Goal: Task Accomplishment & Management: Use online tool/utility

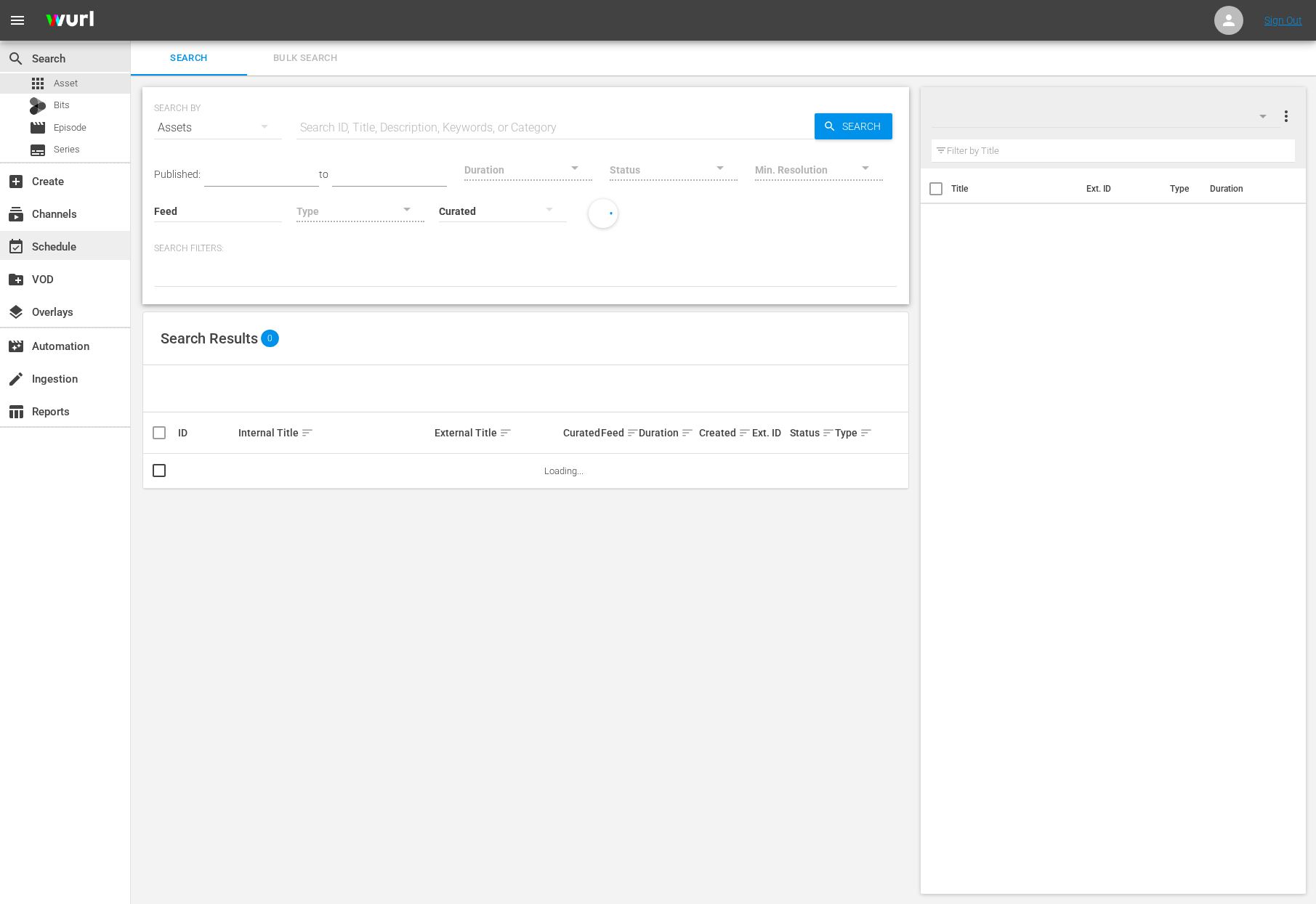
click at [24, 252] on span "event_available" at bounding box center [15, 246] width 17 height 17
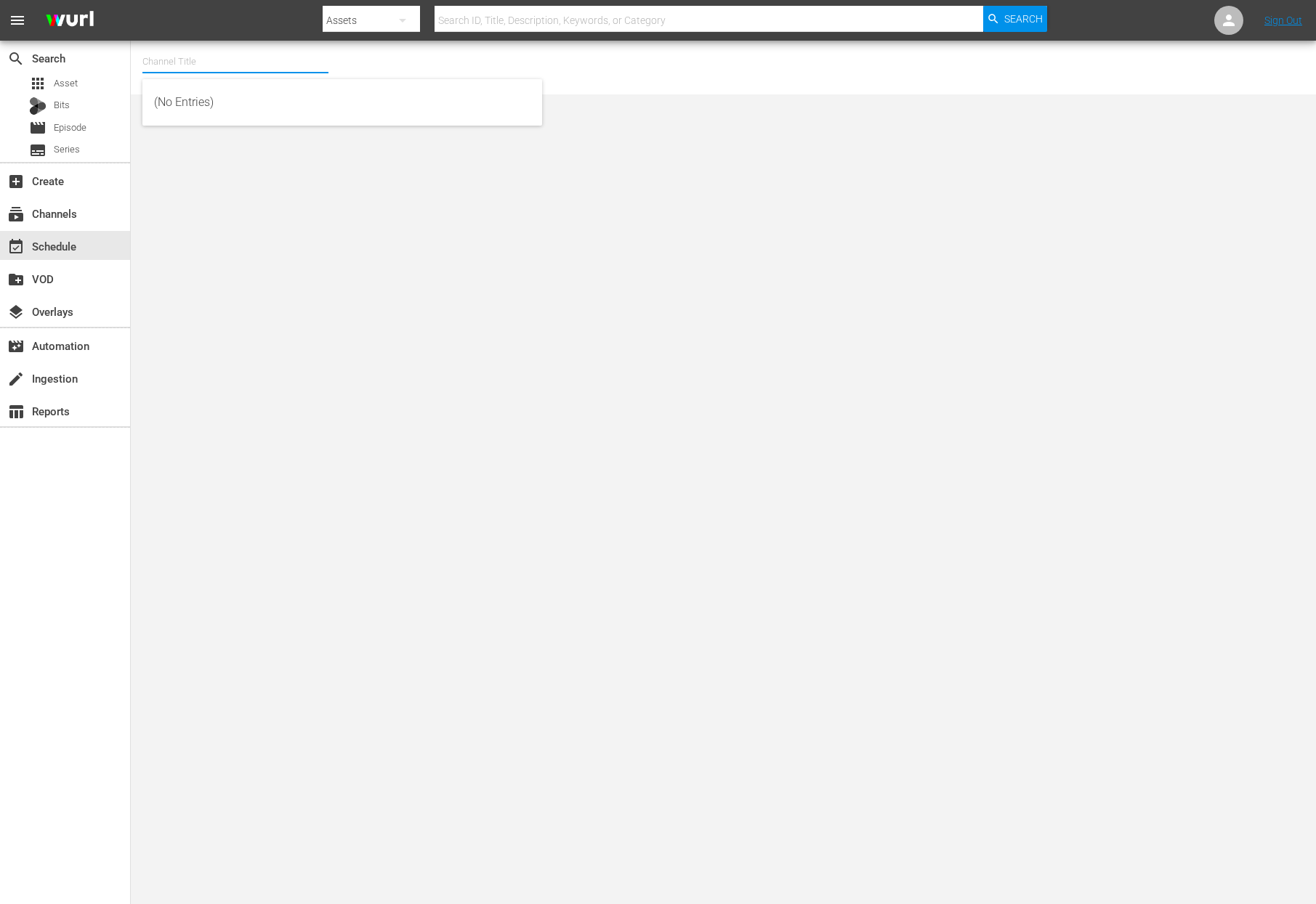
click at [270, 48] on input "text" at bounding box center [234, 62] width 186 height 35
type input "b"
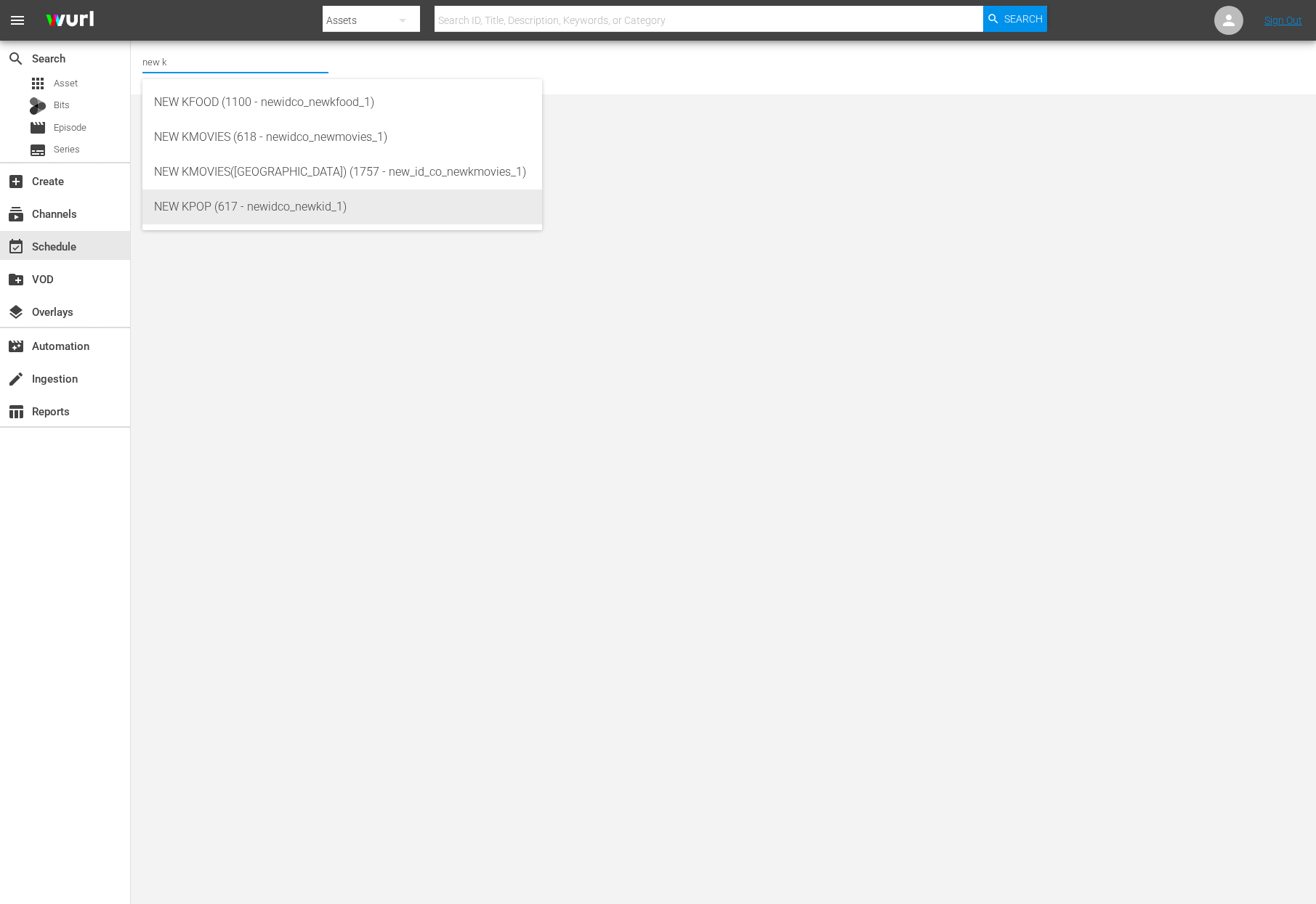
click at [271, 205] on div "NEW KPOP (617 - newidco_newkid_1)" at bounding box center [342, 207] width 377 height 35
type input "NEW KPOP (617 - newidco_newkid_1)"
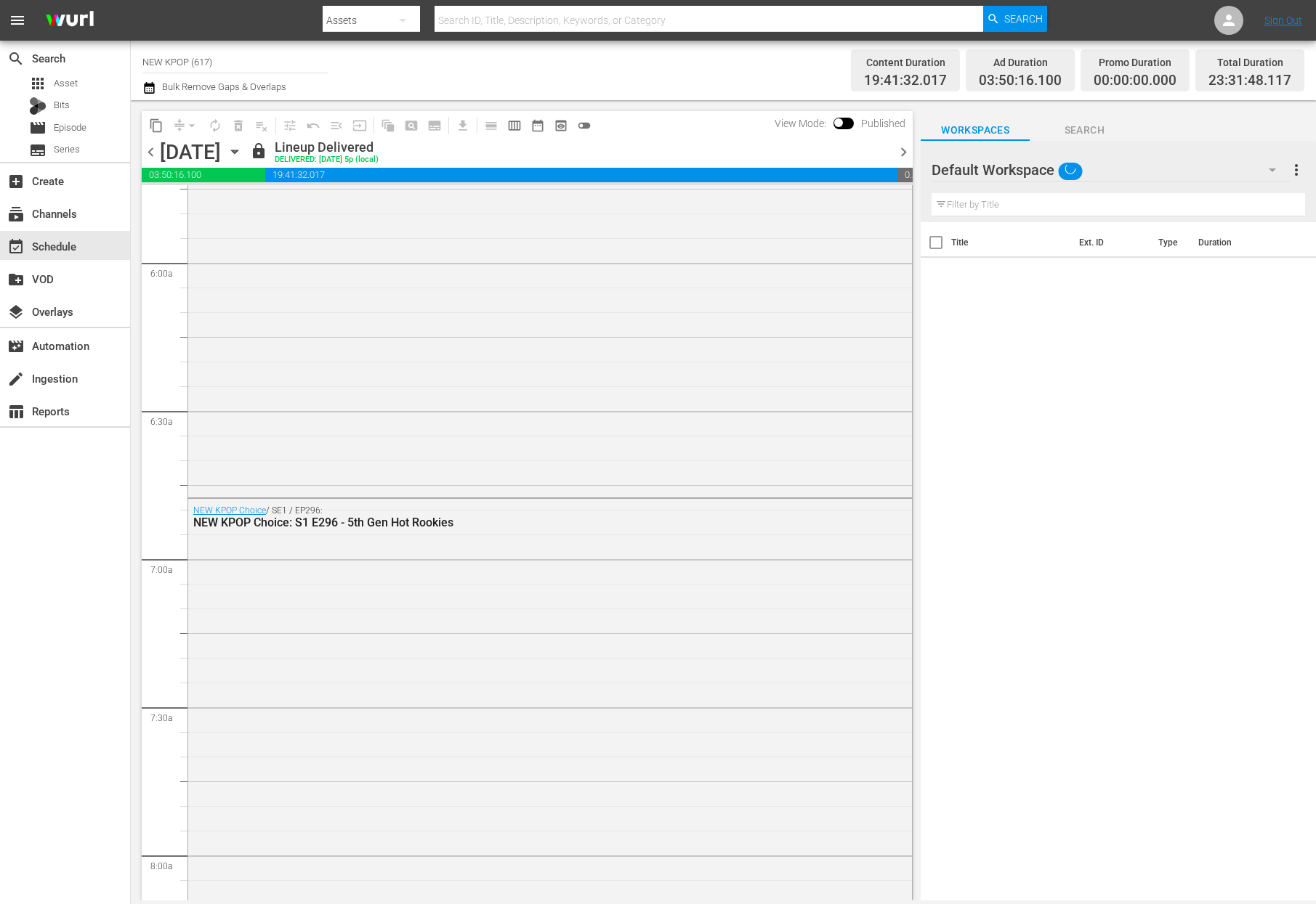
scroll to position [2060, 0]
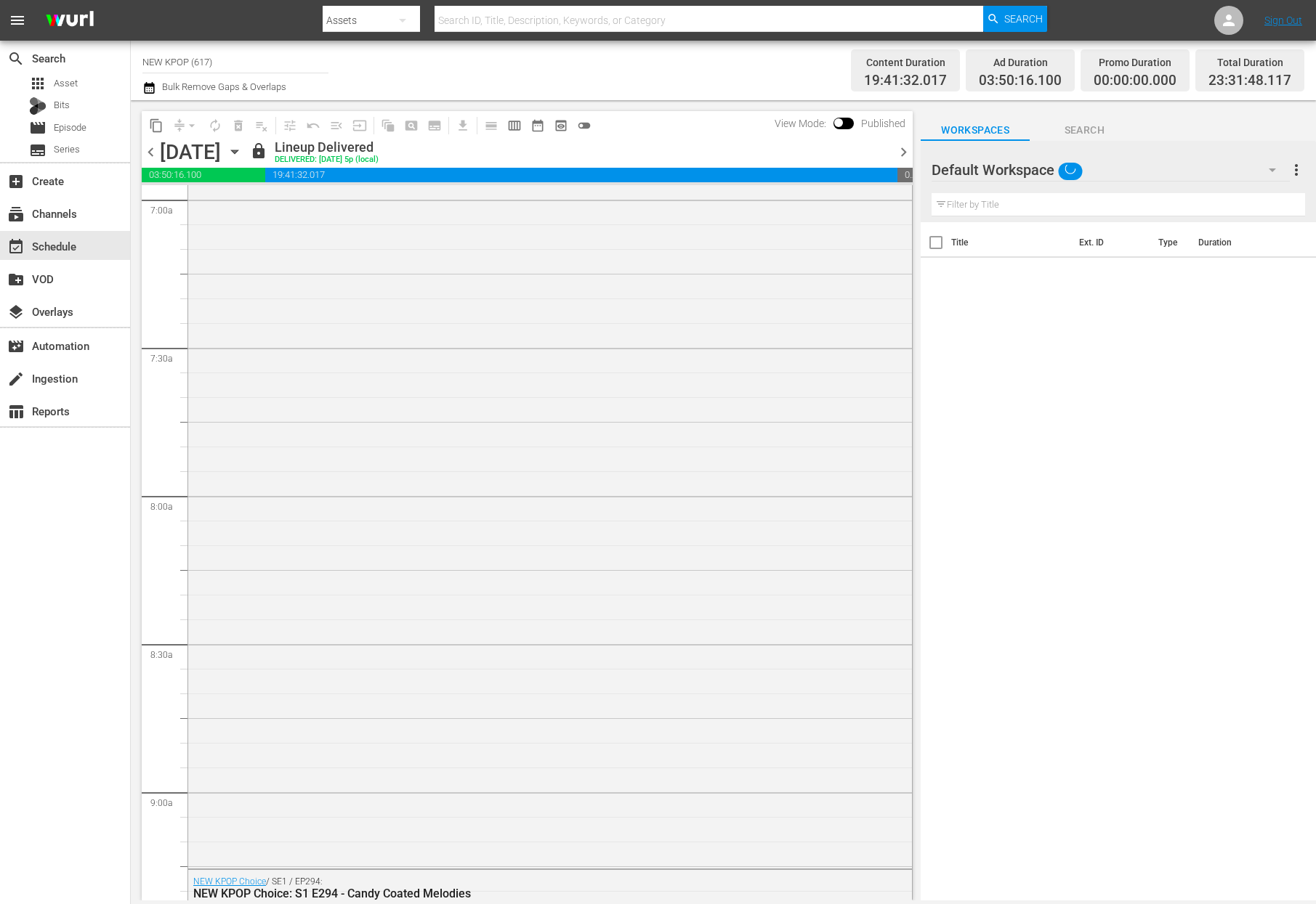
click at [243, 147] on icon "button" at bounding box center [234, 152] width 16 height 16
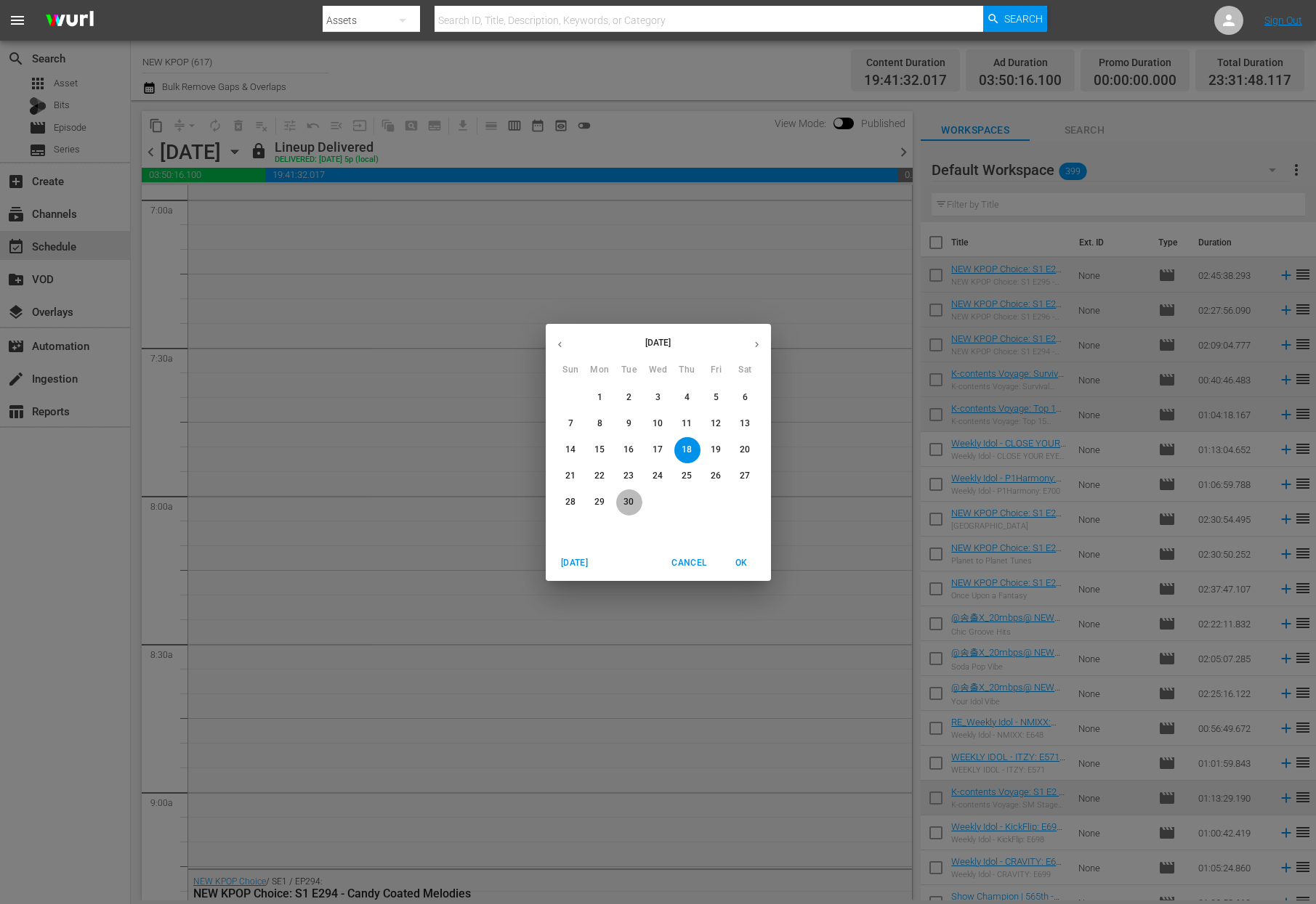
click at [625, 504] on p "30" at bounding box center [628, 502] width 10 height 13
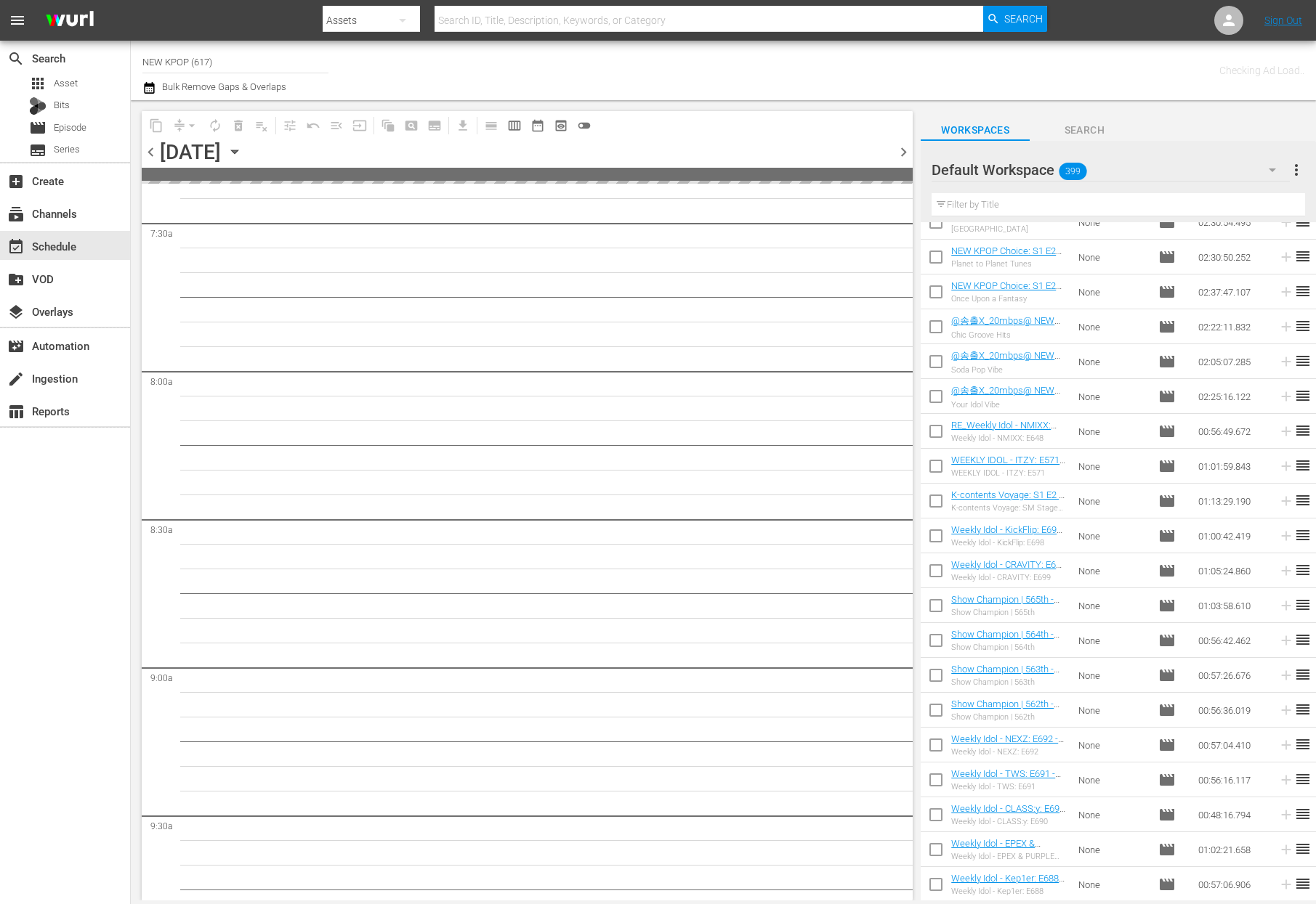
scroll to position [436, 0]
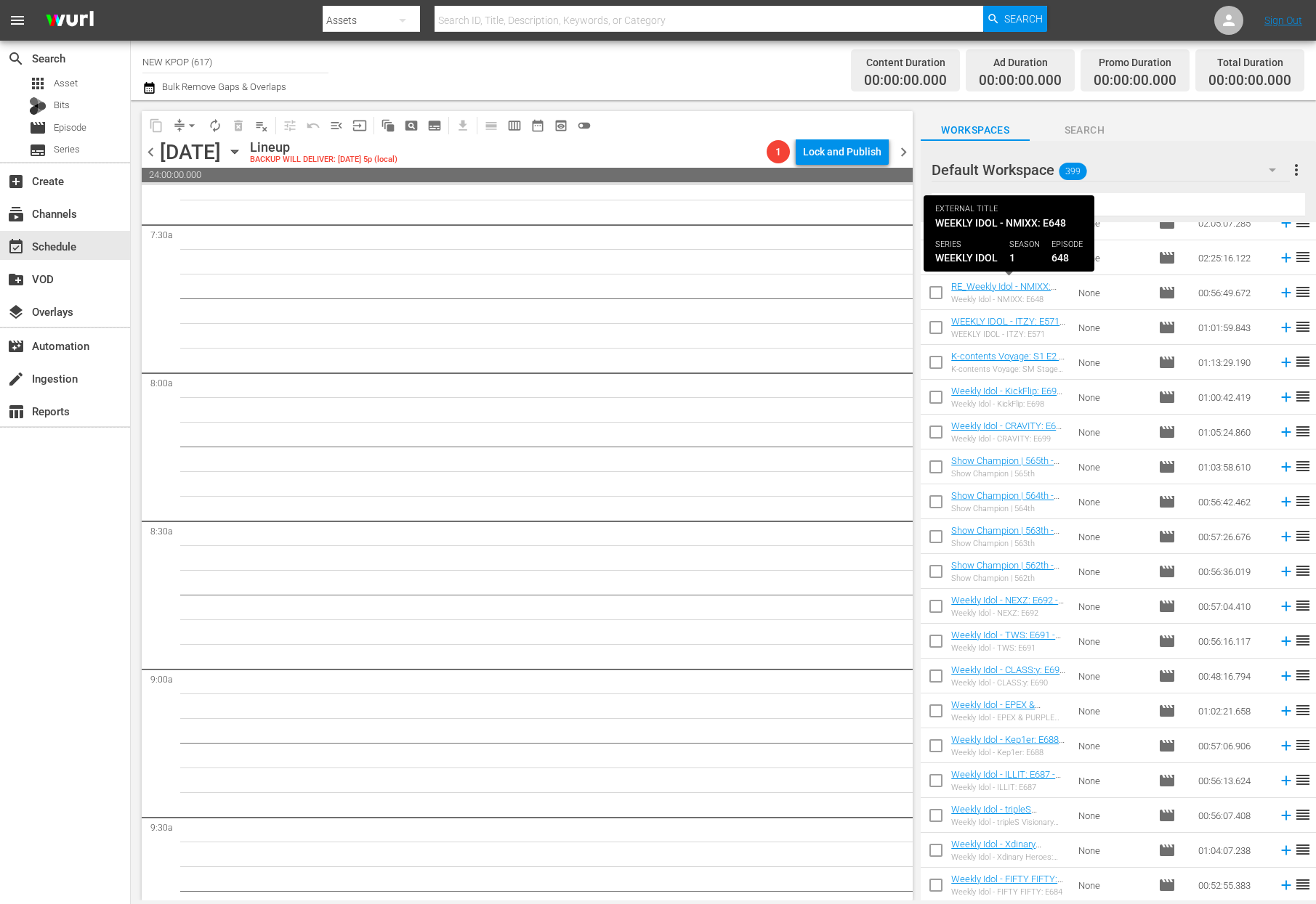
click at [981, 292] on div "RE_Weekly Idol - NMIXX: E648- NEW [DOMAIN_NAME] - SSTV - 202402 Weekly Idol - N…" at bounding box center [1009, 293] width 116 height 24
click at [985, 285] on link "RE_Weekly Idol - NMIXX: E648- NEW [DOMAIN_NAME] - SSTV - 202402" at bounding box center [1004, 303] width 105 height 43
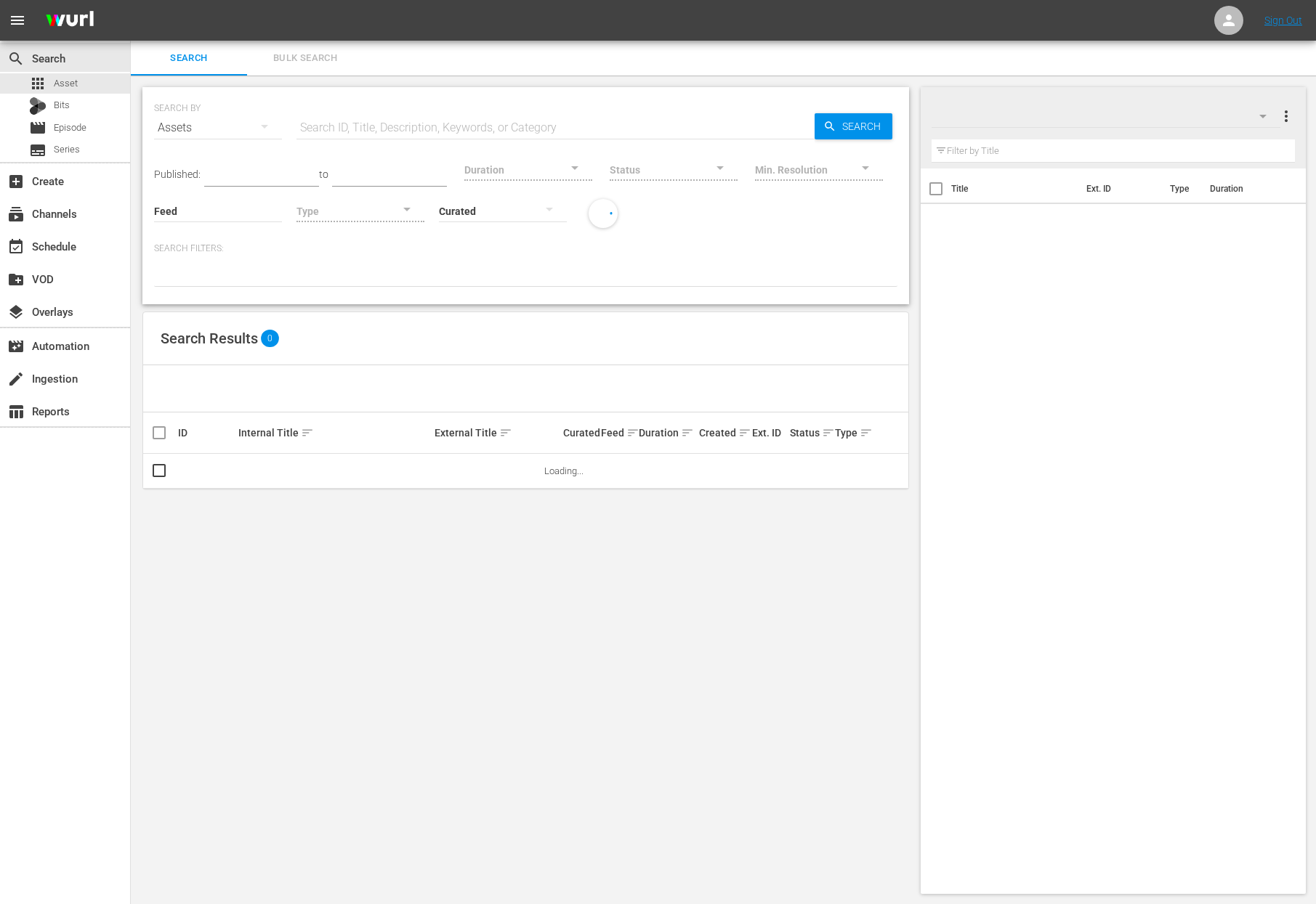
click at [437, 123] on input "text" at bounding box center [556, 128] width 518 height 35
type input "new kpop 2024 ad"
click at [828, 119] on div "Search" at bounding box center [853, 126] width 78 height 26
